Goal: Task Accomplishment & Management: Manage account settings

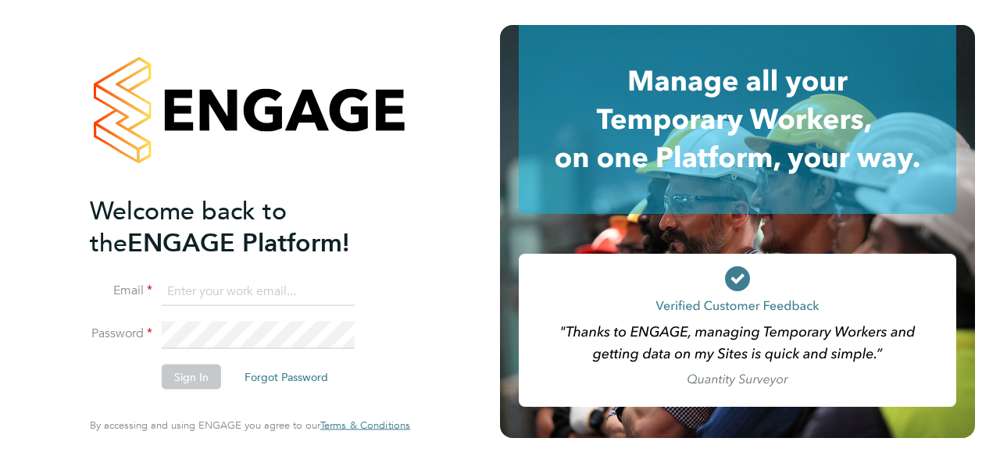
type input "[PERSON_NAME][EMAIL_ADDRESS][PERSON_NAME][DOMAIN_NAME]"
click at [201, 382] on button "Sign In" at bounding box center [191, 377] width 59 height 25
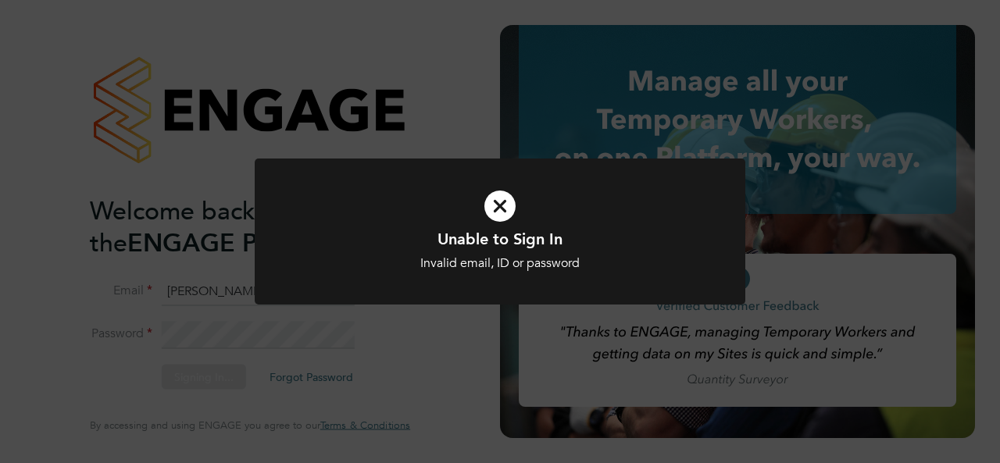
click at [558, 250] on div "Unable to Sign In Invalid email, ID or password Cancel Okay" at bounding box center [500, 250] width 406 height 43
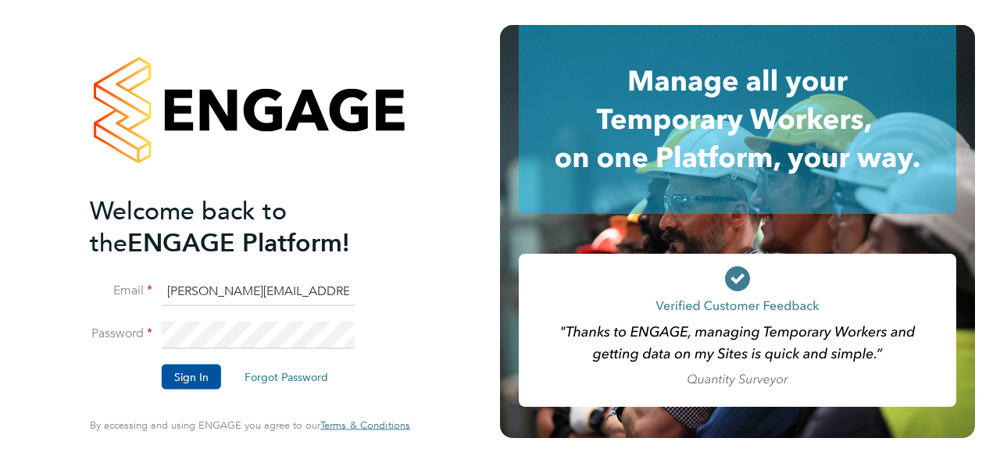
click at [310, 317] on li "Email [PERSON_NAME][EMAIL_ADDRESS][PERSON_NAME][DOMAIN_NAME]" at bounding box center [242, 299] width 305 height 44
click at [211, 377] on button "Sign In" at bounding box center [191, 377] width 59 height 25
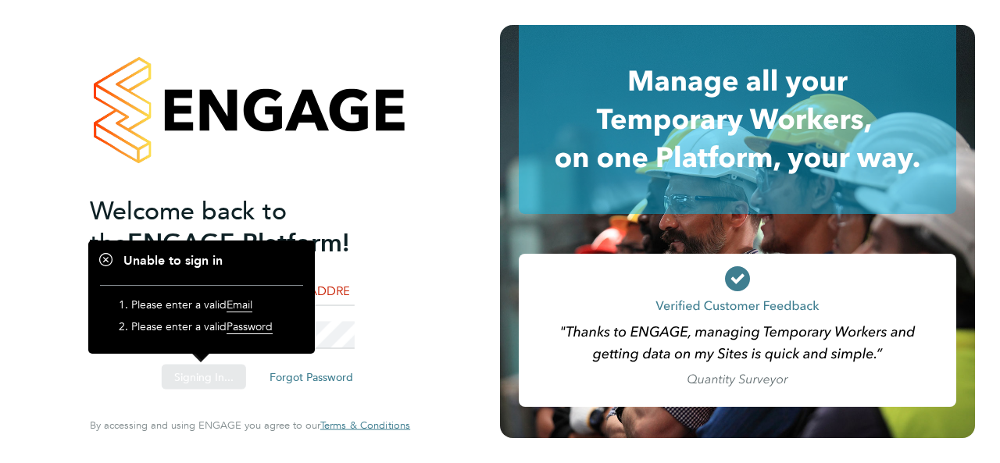
click at [391, 294] on div "Sorry, we are having problems connecting to our services." at bounding box center [250, 231] width 500 height 463
click at [333, 281] on div "Sorry, we are having problems connecting to our services." at bounding box center [250, 231] width 500 height 463
click at [311, 306] on div at bounding box center [201, 297] width 227 height 113
drag, startPoint x: 321, startPoint y: 318, endPoint x: 311, endPoint y: 306, distance: 16.1
click at [311, 306] on div at bounding box center [201, 297] width 227 height 113
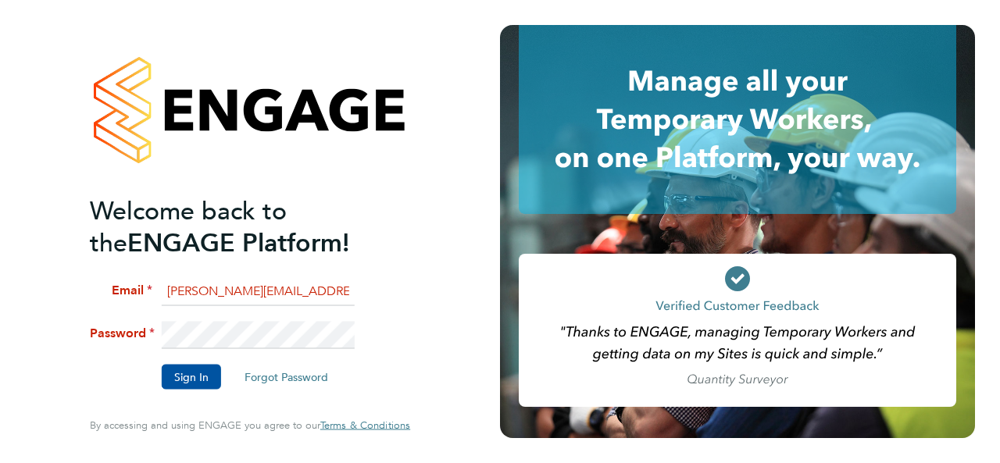
click at [427, 224] on div "Welcome back to the ENGAGE Platform! Email [PERSON_NAME][EMAIL_ADDRESS][PERSON_…" at bounding box center [250, 231] width 383 height 463
click at [293, 377] on button "Forgot Password" at bounding box center [286, 377] width 109 height 25
